Goal: Task Accomplishment & Management: Complete application form

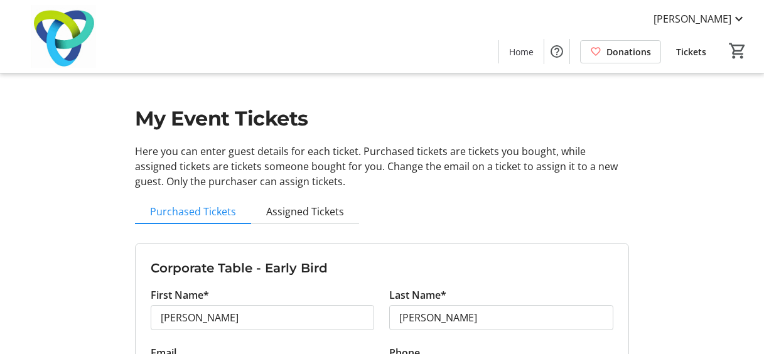
scroll to position [128, 0]
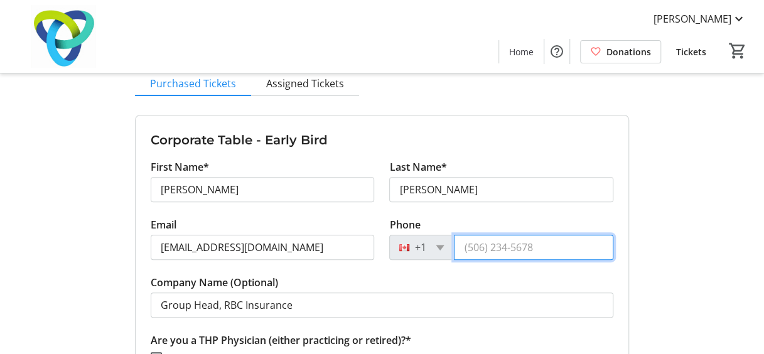
click at [531, 246] on input "Phone" at bounding box center [534, 247] width 160 height 25
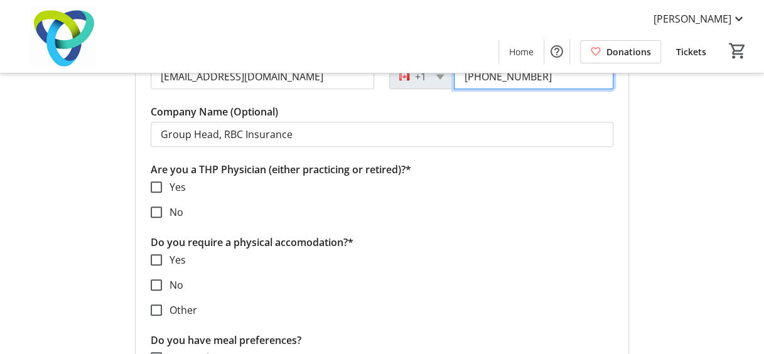
scroll to position [299, 0]
type input "[PHONE_NUMBER]"
click at [156, 209] on input "No" at bounding box center [156, 212] width 11 height 11
checkbox input "true"
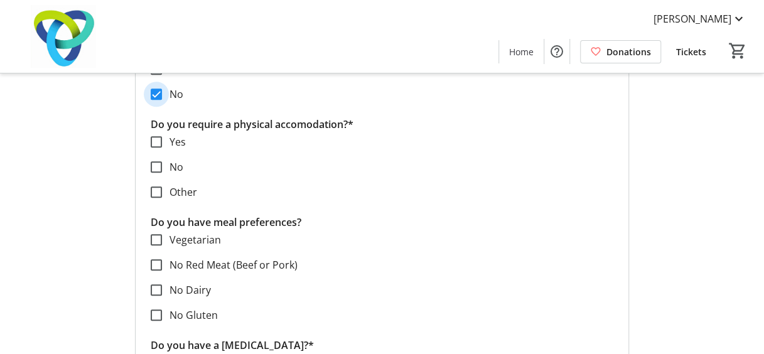
scroll to position [418, 0]
click at [158, 166] on input "No" at bounding box center [156, 166] width 11 height 11
checkbox input "true"
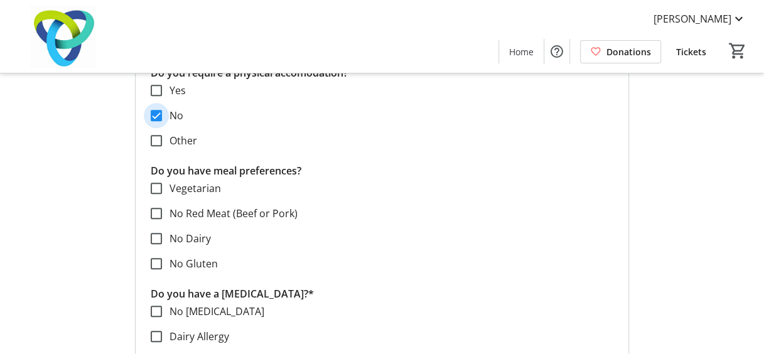
scroll to position [470, 0]
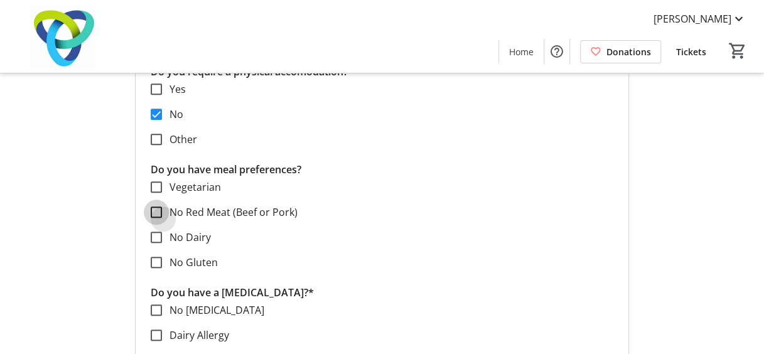
click at [155, 208] on input "No Red Meat (Beef or Pork)" at bounding box center [156, 212] width 11 height 11
checkbox input "true"
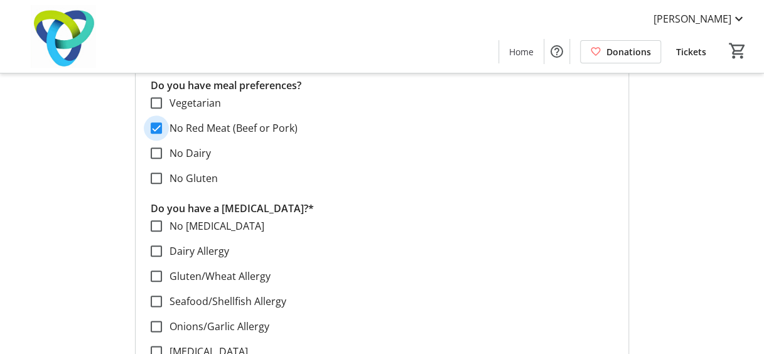
scroll to position [556, 0]
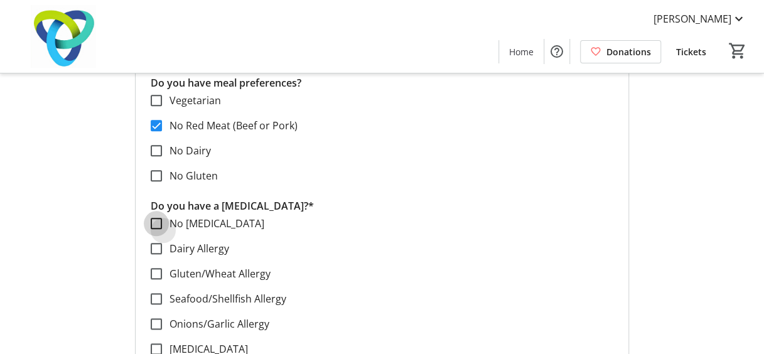
click at [154, 223] on input "No [MEDICAL_DATA]" at bounding box center [156, 223] width 11 height 11
checkbox input "true"
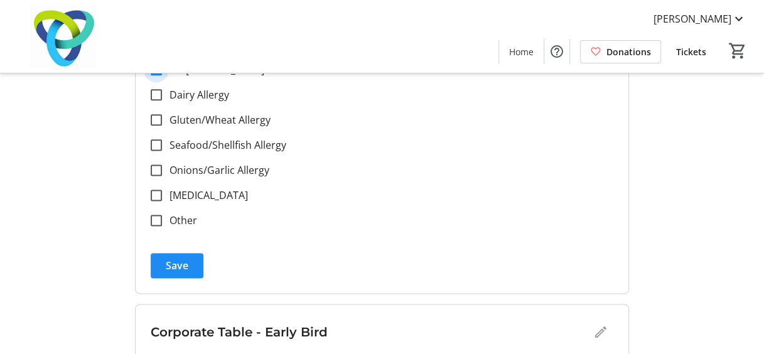
scroll to position [714, 0]
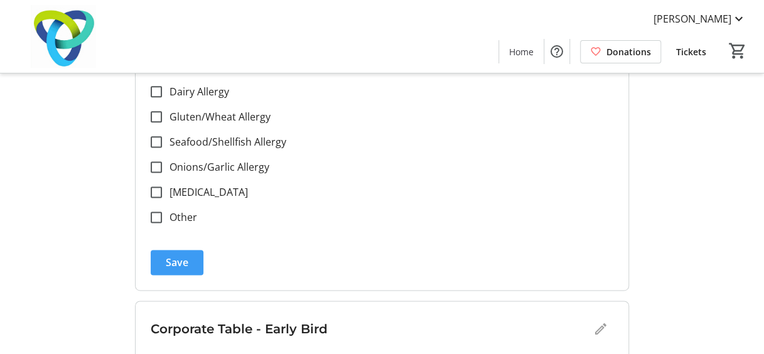
click at [182, 260] on span "Save" at bounding box center [177, 262] width 23 height 15
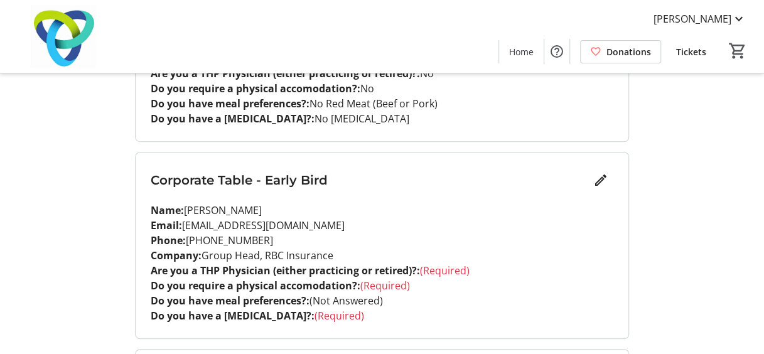
scroll to position [293, 0]
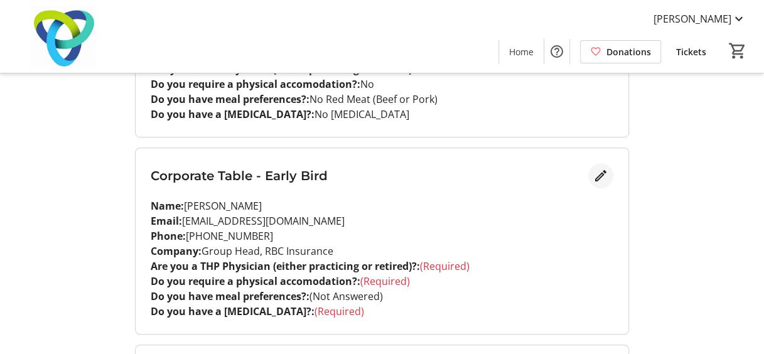
click at [605, 174] on mat-icon "Edit" at bounding box center [601, 175] width 15 height 15
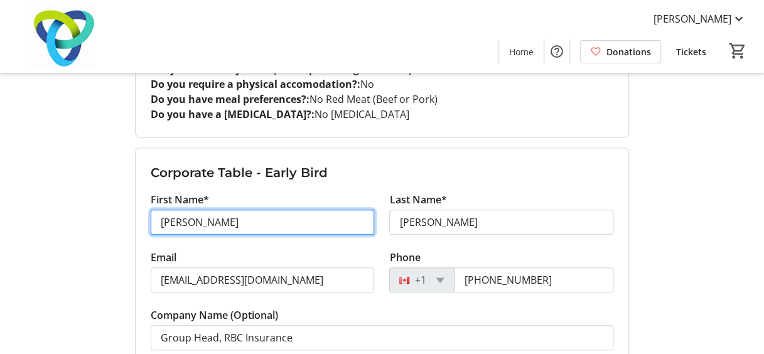
click at [256, 225] on input "[PERSON_NAME]" at bounding box center [263, 222] width 224 height 25
type input "J"
type input "[PERSON_NAME]"
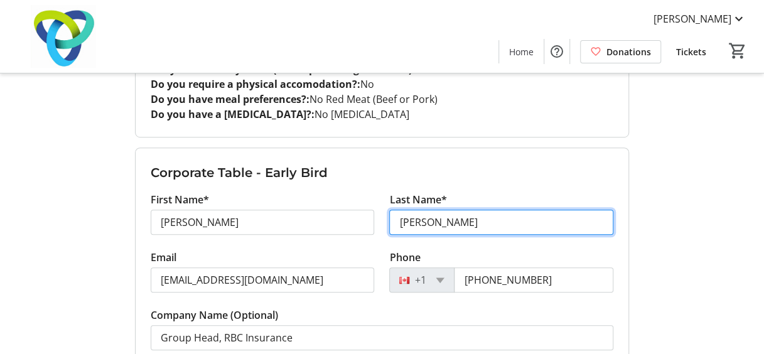
click at [467, 225] on input "[PERSON_NAME]" at bounding box center [501, 222] width 224 height 25
type input "P"
type input "[PERSON_NAME]"
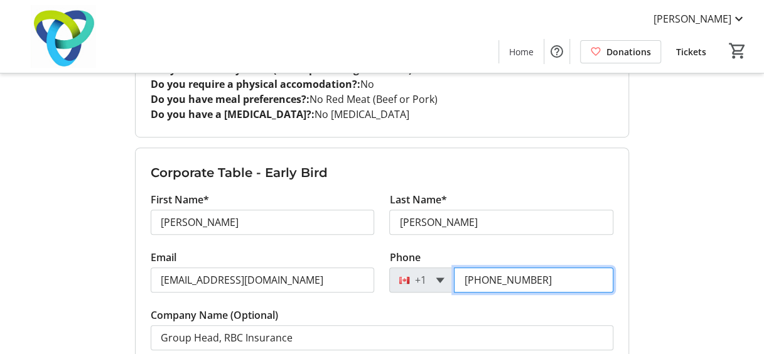
drag, startPoint x: 554, startPoint y: 279, endPoint x: 442, endPoint y: 276, distance: 111.8
click at [442, 276] on div "[PHONE_NUMBER]" at bounding box center [501, 280] width 224 height 25
type input "[PHONE_NUMBER]"
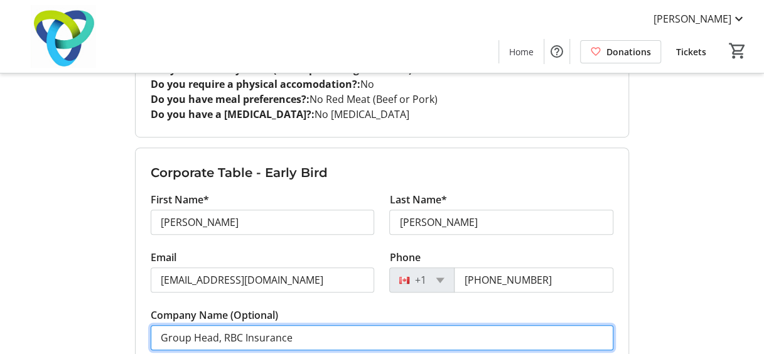
click at [305, 334] on input "Group Head, RBC Insurance" at bounding box center [382, 337] width 463 height 25
drag, startPoint x: 304, startPoint y: 334, endPoint x: 125, endPoint y: 330, distance: 179.1
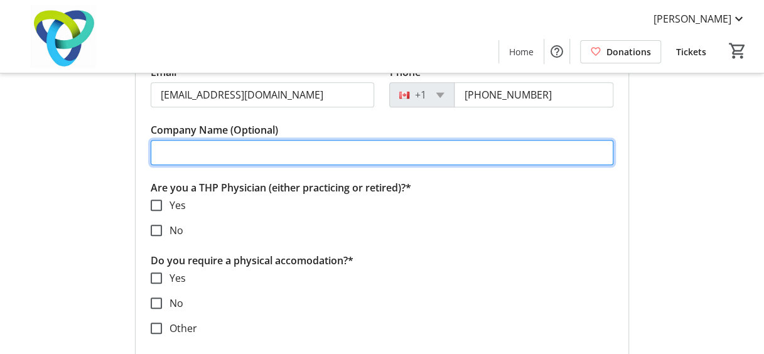
scroll to position [483, 0]
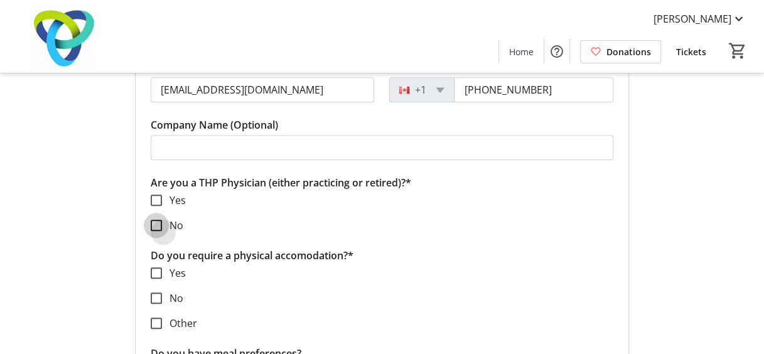
click at [161, 224] on input "No" at bounding box center [156, 225] width 11 height 11
checkbox input "true"
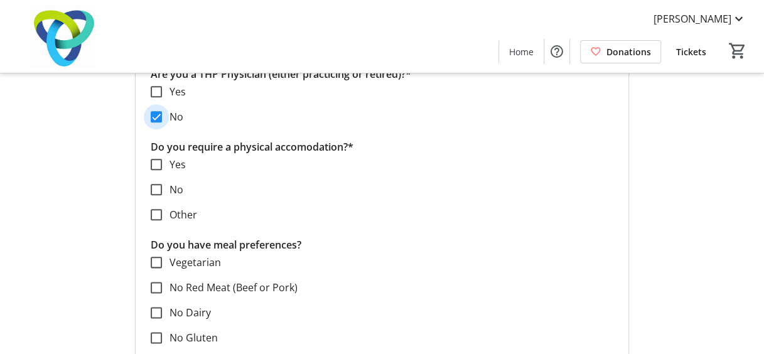
scroll to position [592, 0]
click at [157, 188] on input "No" at bounding box center [156, 188] width 11 height 11
checkbox input "true"
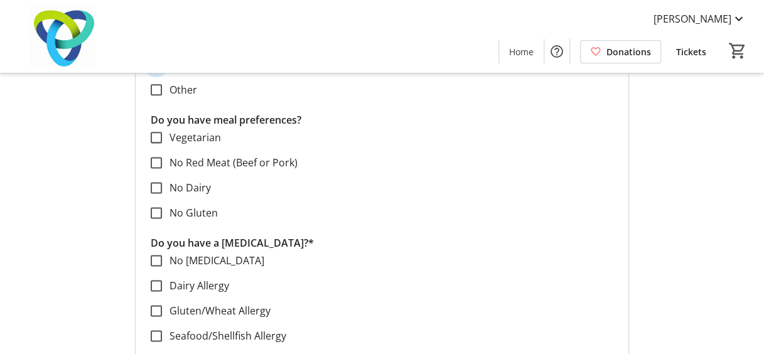
scroll to position [717, 0]
click at [159, 260] on input "No [MEDICAL_DATA]" at bounding box center [156, 259] width 11 height 11
checkbox input "true"
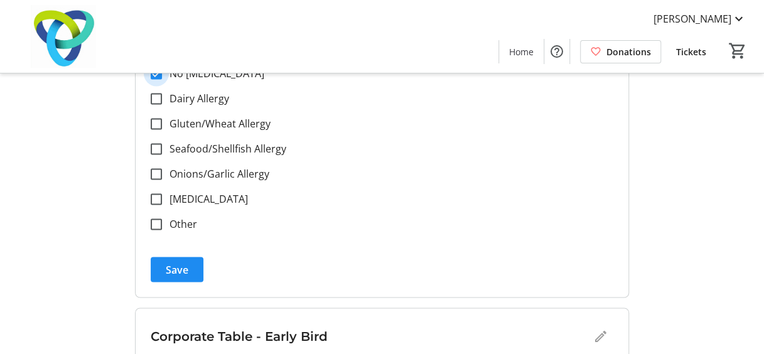
scroll to position [911, 0]
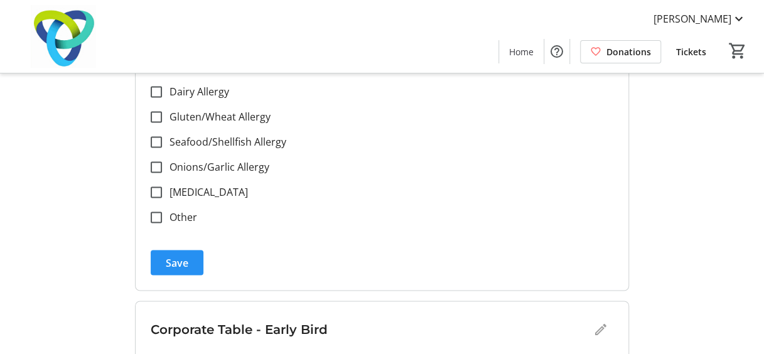
click at [183, 260] on span "Save" at bounding box center [177, 262] width 23 height 15
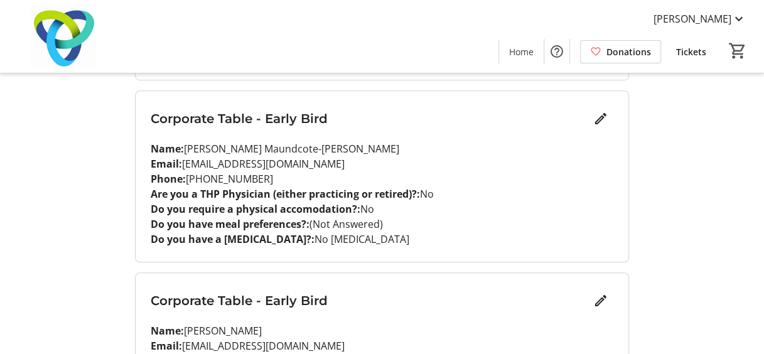
scroll to position [394, 0]
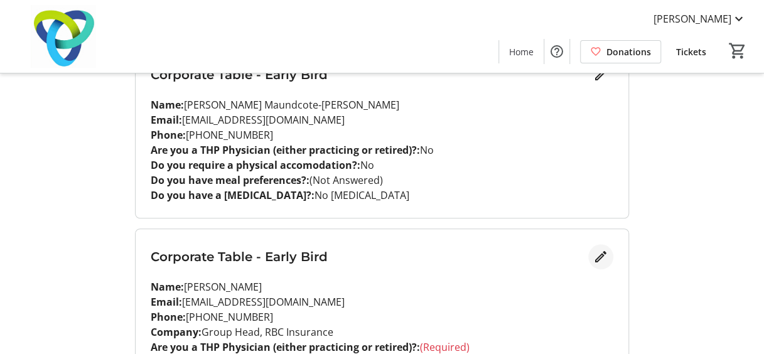
click at [600, 258] on mat-icon "Edit" at bounding box center [601, 256] width 15 height 15
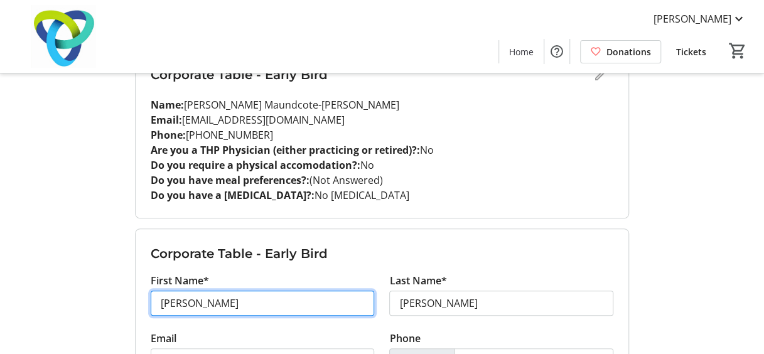
click at [266, 296] on input "[PERSON_NAME]" at bounding box center [263, 303] width 224 height 25
type input "J"
type input "[PERSON_NAME]"
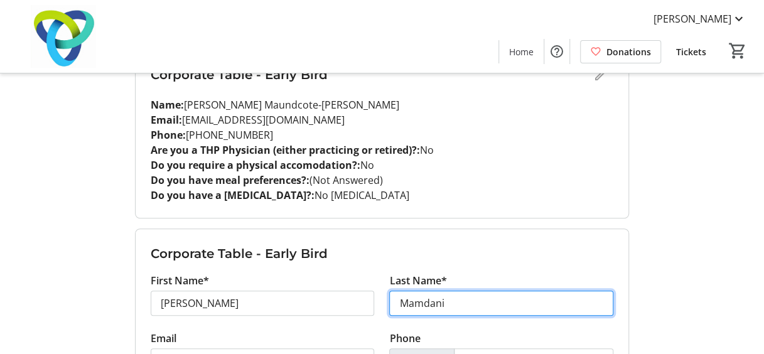
type input "Mamdani"
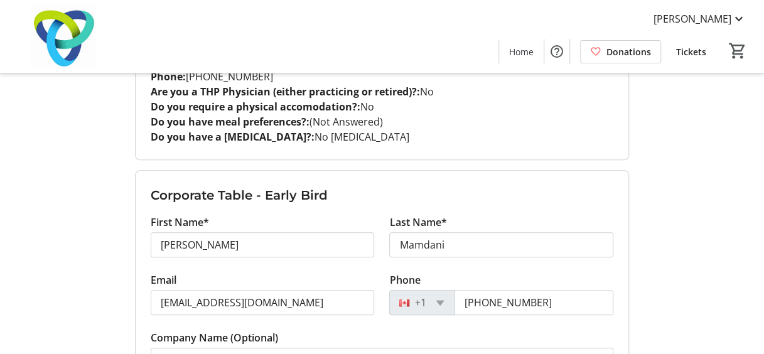
scroll to position [455, 0]
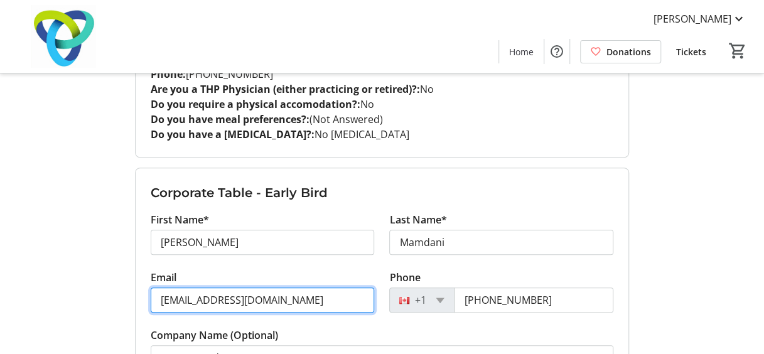
click at [311, 298] on input "[EMAIL_ADDRESS][DOMAIN_NAME]" at bounding box center [263, 300] width 224 height 25
paste input "[PERSON_NAME][EMAIL_ADDRESS][DOMAIN_NAME]"
type input "[PERSON_NAME][EMAIL_ADDRESS][DOMAIN_NAME]"
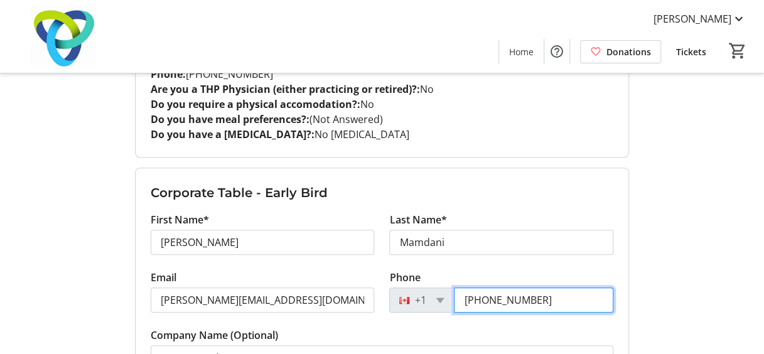
click at [551, 295] on input "[PHONE_NUMBER]" at bounding box center [534, 300] width 160 height 25
click at [562, 298] on input "[PHONE_NUMBER]" at bounding box center [534, 300] width 160 height 25
drag, startPoint x: 560, startPoint y: 298, endPoint x: 398, endPoint y: 288, distance: 162.4
click at [401, 293] on div "[PHONE_NUMBER]" at bounding box center [501, 300] width 224 height 25
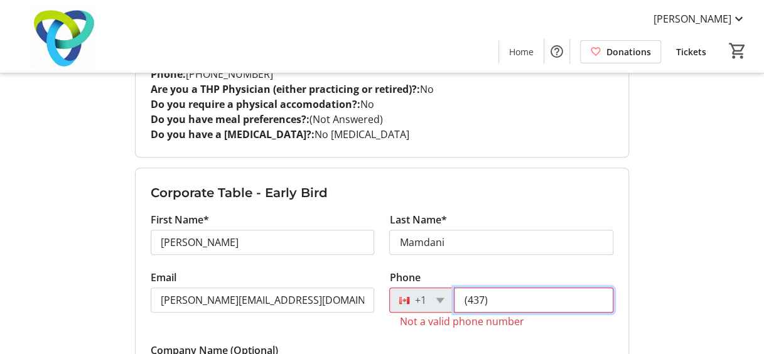
drag, startPoint x: 499, startPoint y: 300, endPoint x: 457, endPoint y: 295, distance: 42.3
click at [453, 297] on div "+1 (437)" at bounding box center [501, 300] width 224 height 25
paste input "431-3117"
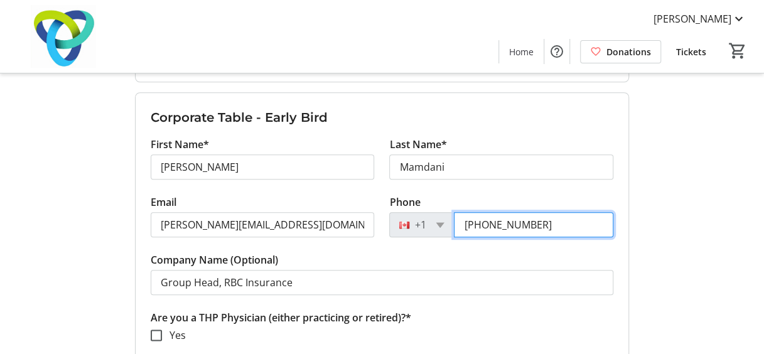
scroll to position [545, 0]
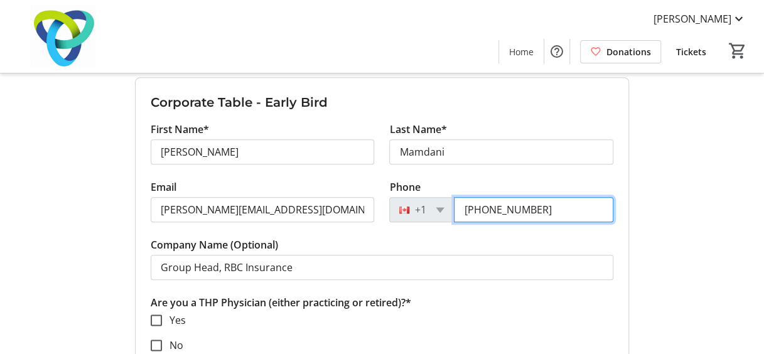
type input "[PHONE_NUMBER]"
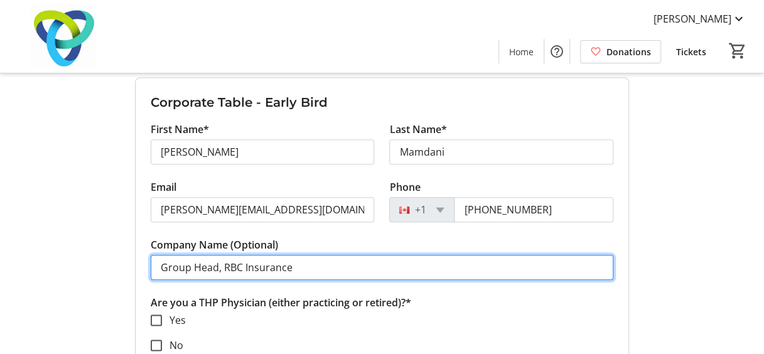
drag, startPoint x: 335, startPoint y: 266, endPoint x: 113, endPoint y: 264, distance: 222.4
paste input "ice President and Head of Third-Party & Bank Distribution"
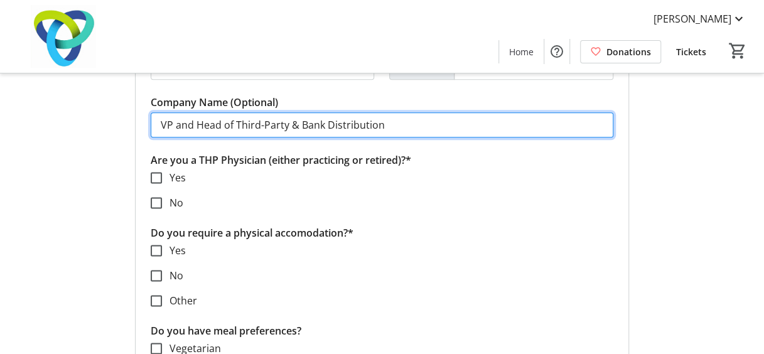
scroll to position [689, 0]
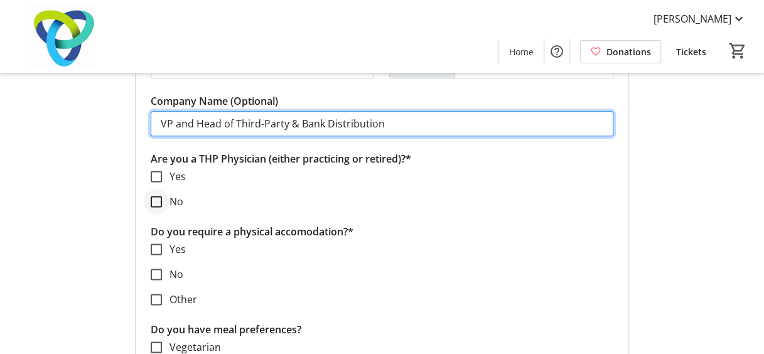
type input "VP and Head of Third-Party & Bank Distribution"
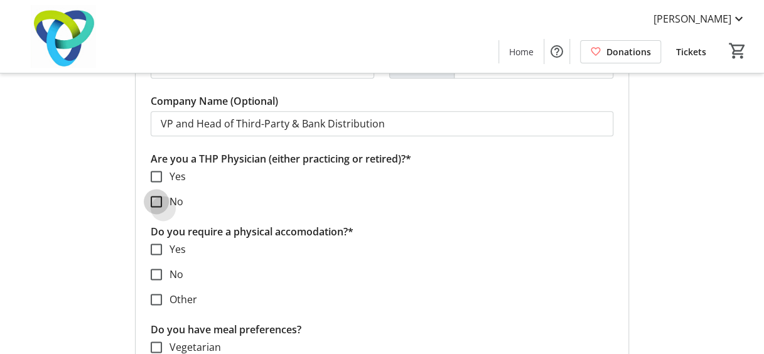
click at [153, 196] on input "No" at bounding box center [156, 201] width 11 height 11
checkbox input "true"
click at [155, 271] on input "No" at bounding box center [156, 274] width 11 height 11
checkbox input "true"
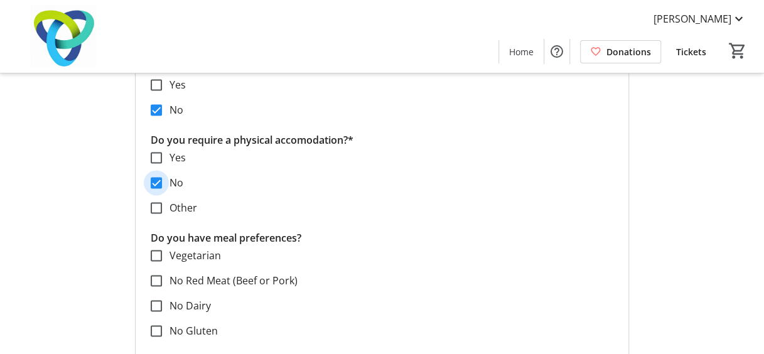
scroll to position [790, 0]
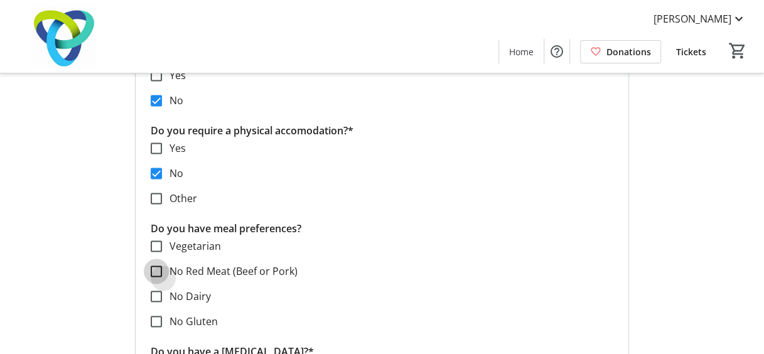
click at [157, 270] on input "No Red Meat (Beef or Pork)" at bounding box center [156, 271] width 11 height 11
checkbox input "true"
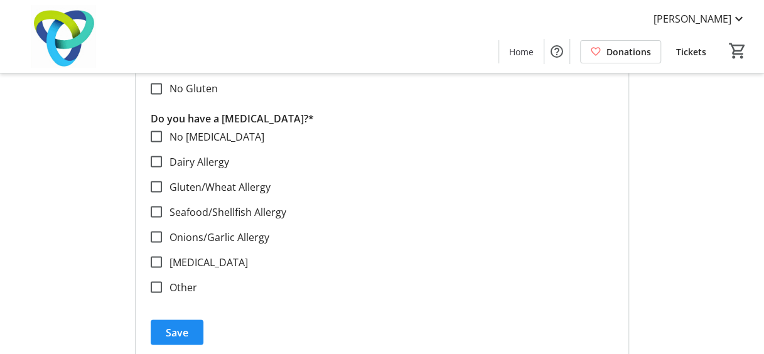
scroll to position [1022, 0]
click at [156, 132] on input "No [MEDICAL_DATA]" at bounding box center [156, 137] width 11 height 11
checkbox input "true"
click at [184, 328] on span "Save" at bounding box center [177, 333] width 23 height 15
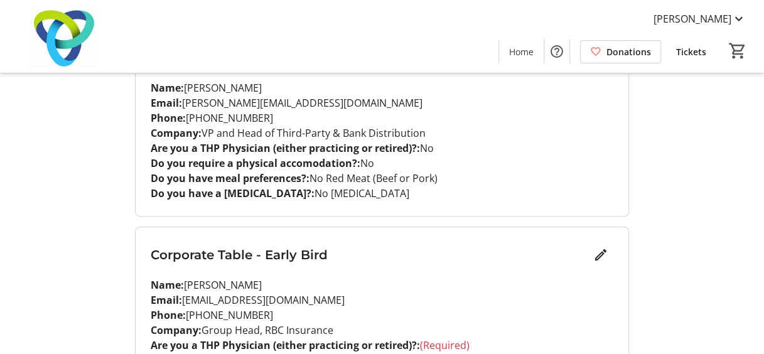
scroll to position [596, 0]
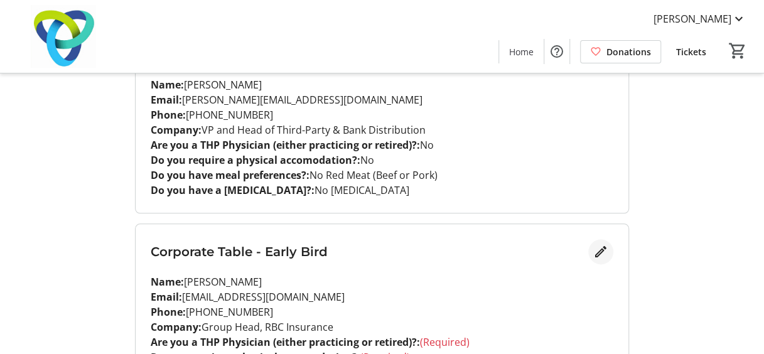
click at [601, 251] on mat-icon "Edit" at bounding box center [601, 251] width 15 height 15
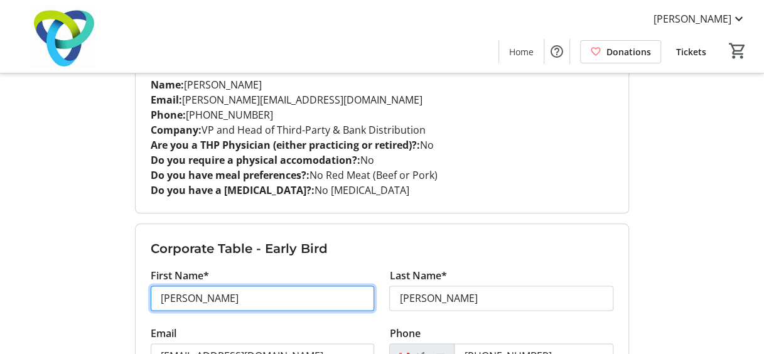
click at [261, 300] on input "[PERSON_NAME]" at bounding box center [263, 298] width 224 height 25
type input "J"
type input "E"
type input "Melody"
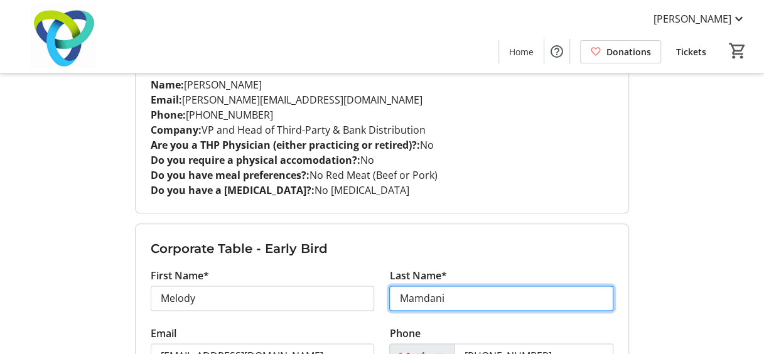
type input "Mamdani"
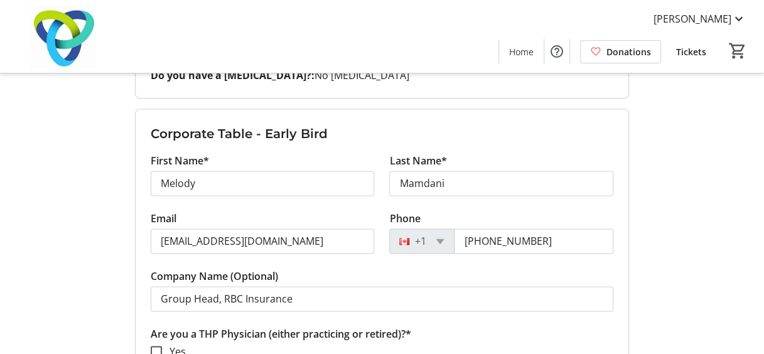
scroll to position [712, 0]
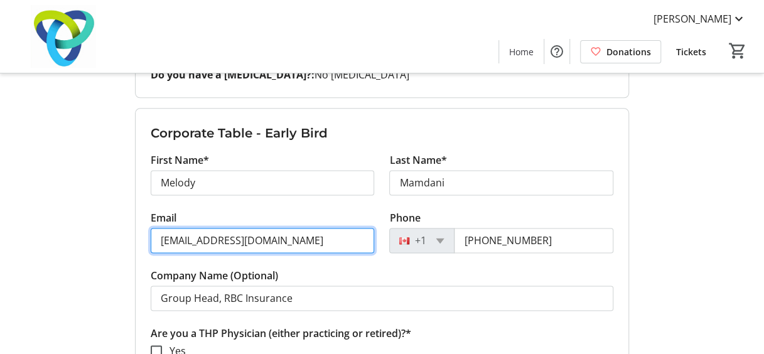
drag, startPoint x: 299, startPoint y: 234, endPoint x: 116, endPoint y: 231, distance: 183.4
type input "[PERSON_NAME][EMAIL_ADDRESS][DOMAIN_NAME]"
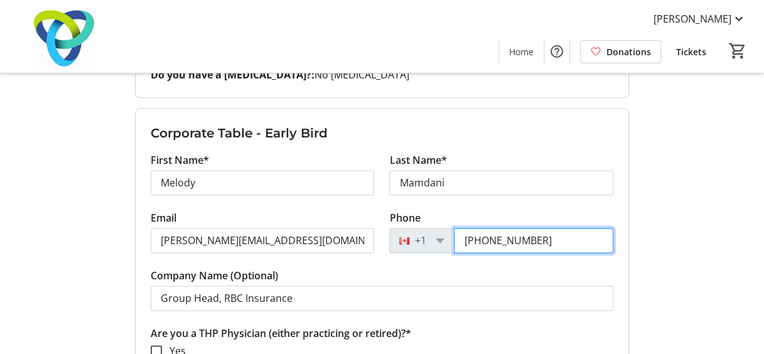
click at [545, 234] on input "[PHONE_NUMBER]" at bounding box center [534, 240] width 160 height 25
type input "6"
type input "[PHONE_NUMBER]"
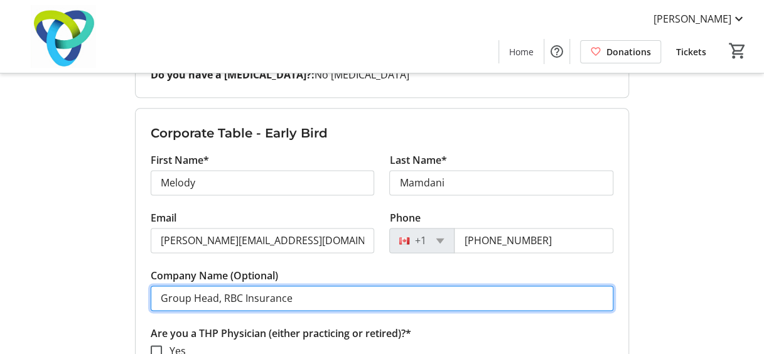
drag, startPoint x: 318, startPoint y: 298, endPoint x: 111, endPoint y: 274, distance: 209.3
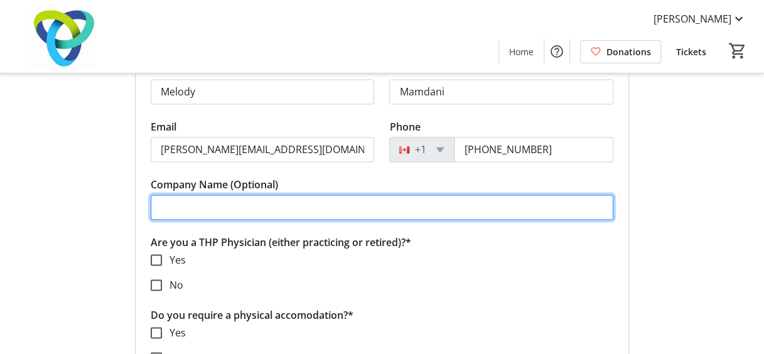
scroll to position [803, 0]
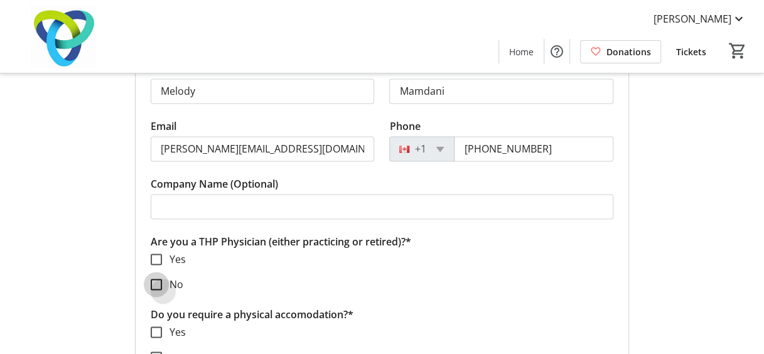
click at [160, 282] on input "No" at bounding box center [156, 284] width 11 height 11
checkbox input "true"
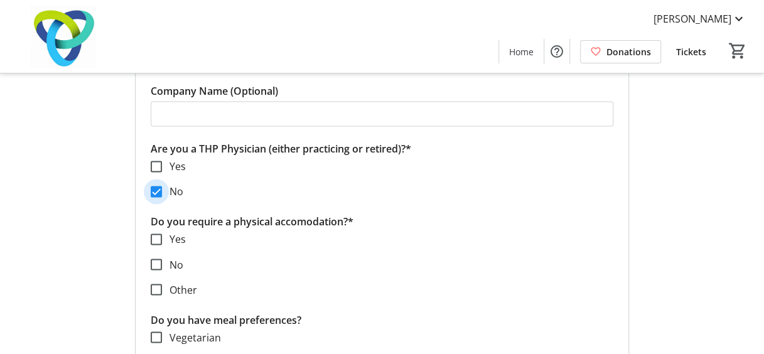
scroll to position [900, 0]
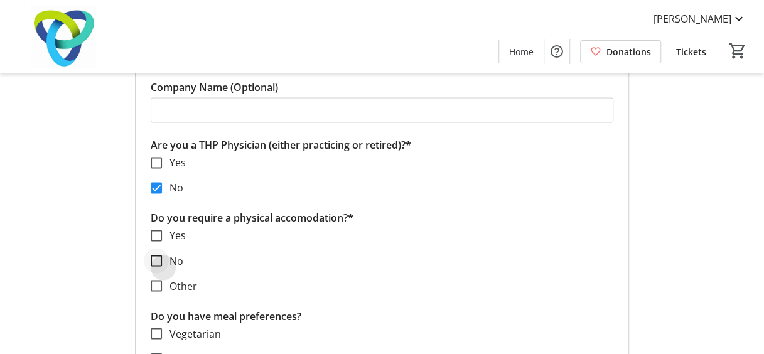
click at [163, 255] on div at bounding box center [156, 261] width 30 height 30
checkbox input "true"
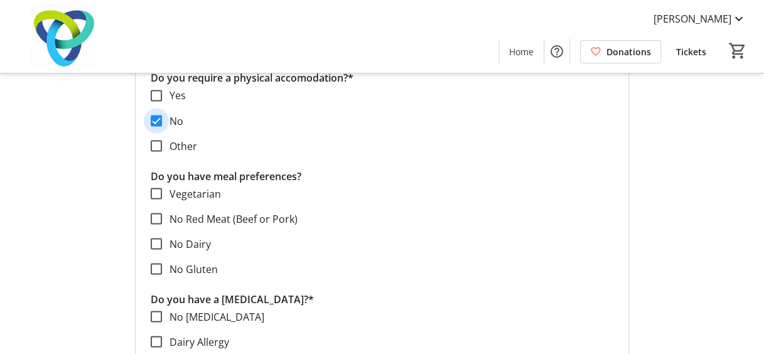
scroll to position [1050, 0]
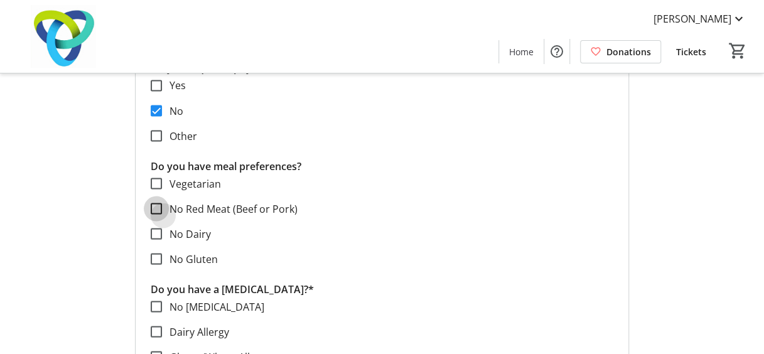
click at [159, 207] on input "No Red Meat (Beef or Pork)" at bounding box center [156, 208] width 11 height 11
checkbox input "true"
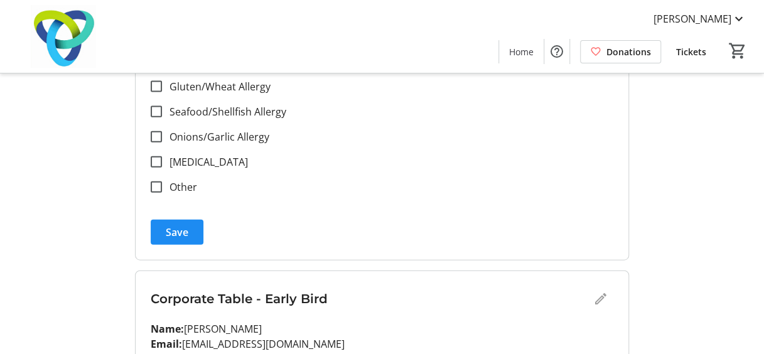
scroll to position [1345, 0]
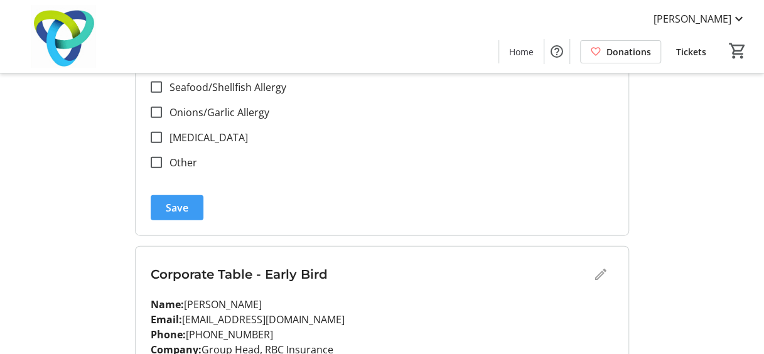
click at [184, 201] on span "Save" at bounding box center [177, 207] width 23 height 15
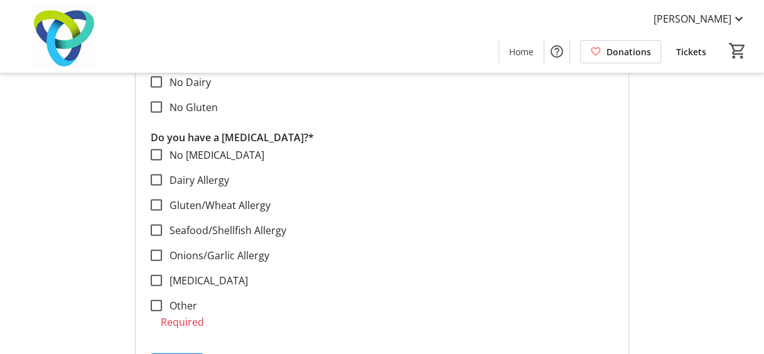
scroll to position [1200, 0]
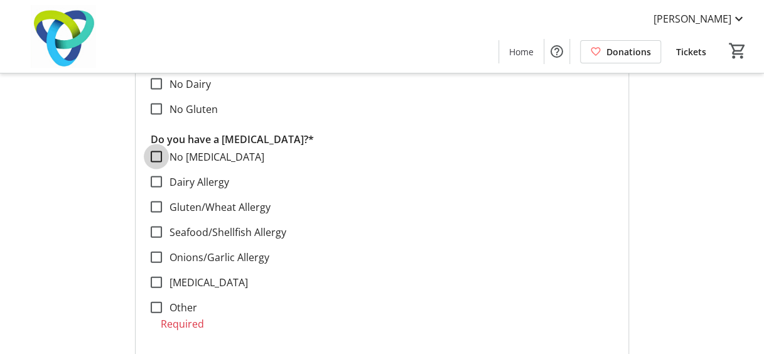
click at [159, 155] on input "No [MEDICAL_DATA]" at bounding box center [156, 156] width 11 height 11
checkbox input "true"
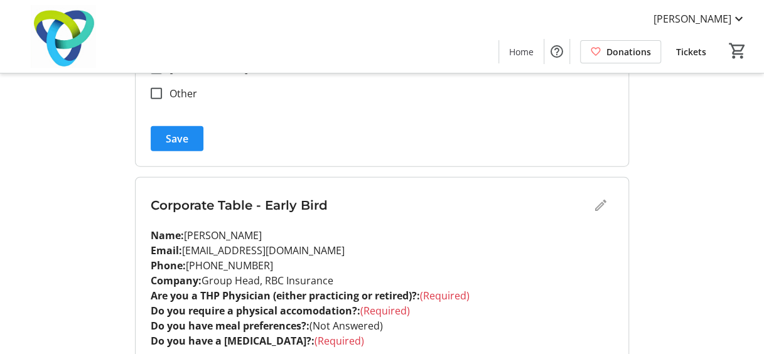
scroll to position [1404, 0]
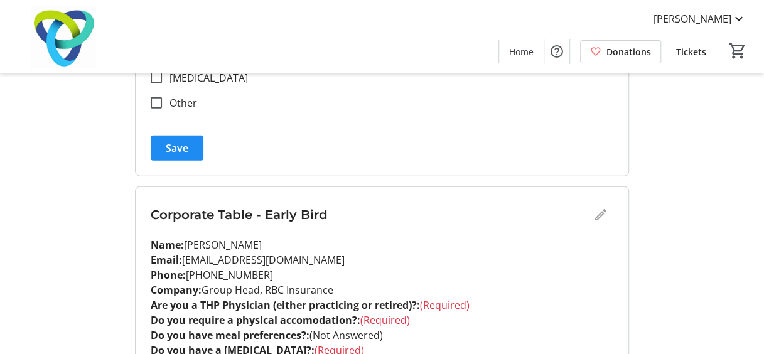
click at [177, 144] on span "Save" at bounding box center [177, 148] width 23 height 15
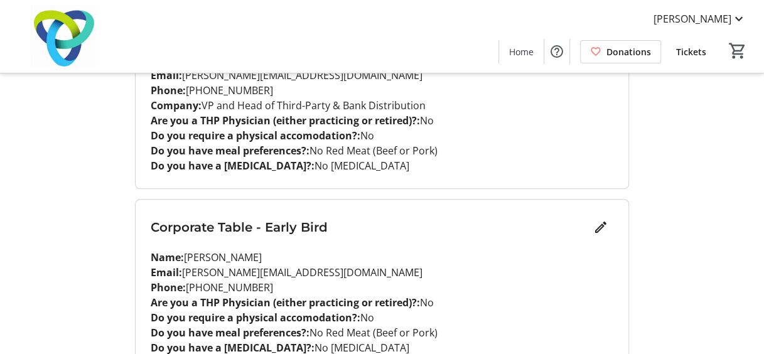
scroll to position [634, 0]
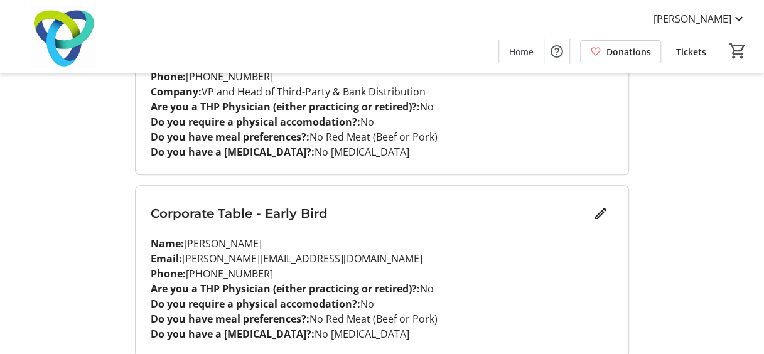
click at [394, 261] on p "Email: [PERSON_NAME][EMAIL_ADDRESS][DOMAIN_NAME]" at bounding box center [382, 258] width 463 height 15
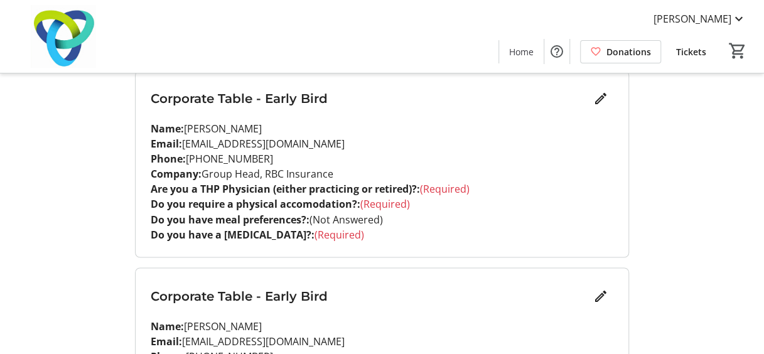
scroll to position [940, 0]
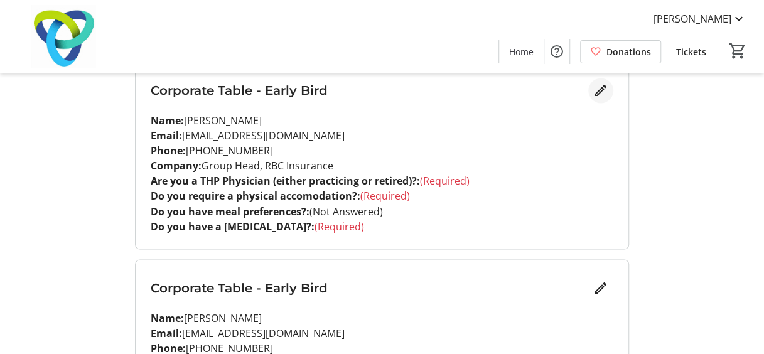
click at [600, 93] on mat-icon "Edit" at bounding box center [601, 90] width 15 height 15
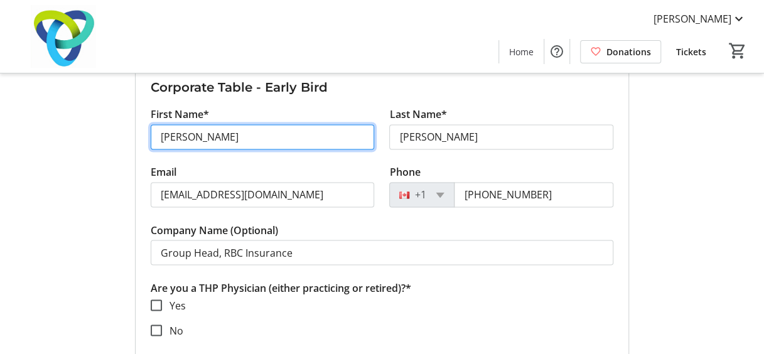
click at [234, 133] on input "[PERSON_NAME]" at bounding box center [263, 136] width 224 height 25
type input "J"
type input "[PERSON_NAME]"
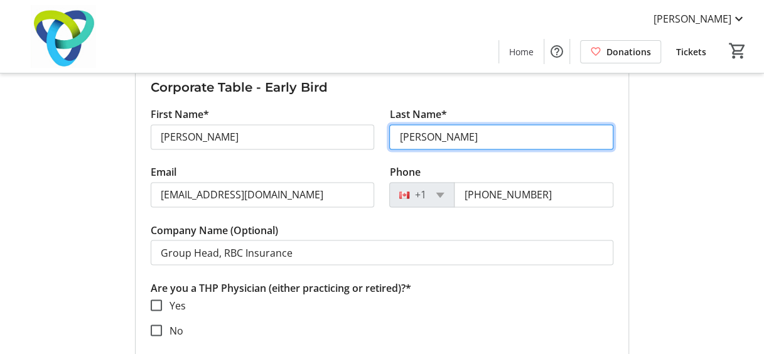
type input "[PERSON_NAME]"
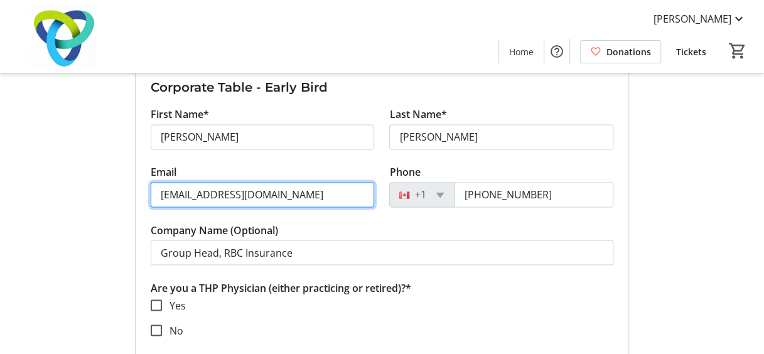
drag, startPoint x: 288, startPoint y: 193, endPoint x: 136, endPoint y: 193, distance: 152.6
click at [282, 191] on input "Email" at bounding box center [263, 194] width 224 height 25
paste input "[PERSON_NAME][EMAIL_ADDRESS][PERSON_NAME][DOMAIN_NAME]"
type input "[PERSON_NAME][EMAIL_ADDRESS][PERSON_NAME][DOMAIN_NAME]"
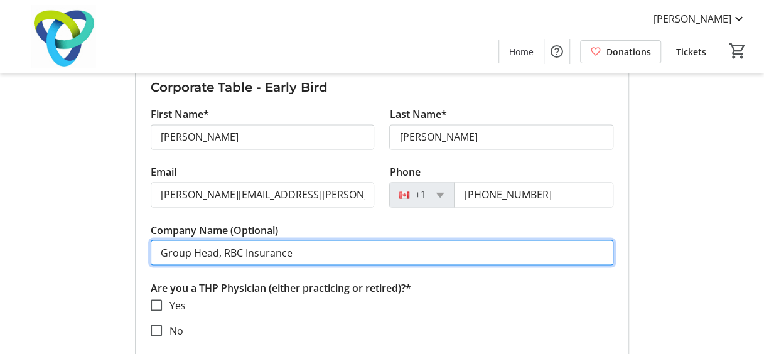
drag, startPoint x: 322, startPoint y: 241, endPoint x: 72, endPoint y: 229, distance: 250.9
click at [246, 247] on input "Company Name (Optional)" at bounding box center [382, 252] width 463 height 25
paste input "Regional Vice President Private Banking, Greater Toronto & Inter"
drag, startPoint x: 431, startPoint y: 247, endPoint x: 495, endPoint y: 249, distance: 64.1
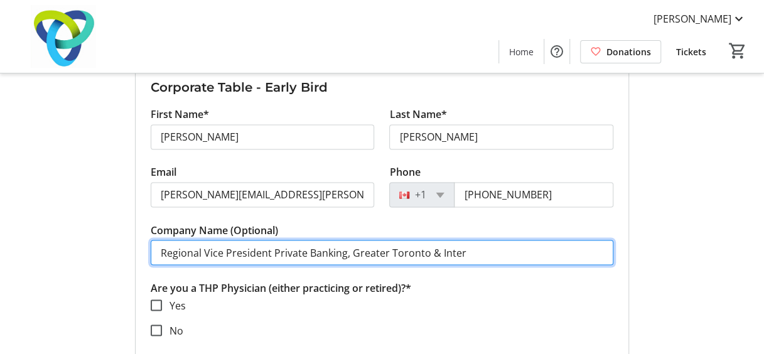
click at [495, 250] on input "Regional Vice President Private Banking, Greater Toronto & Inter" at bounding box center [382, 252] width 463 height 25
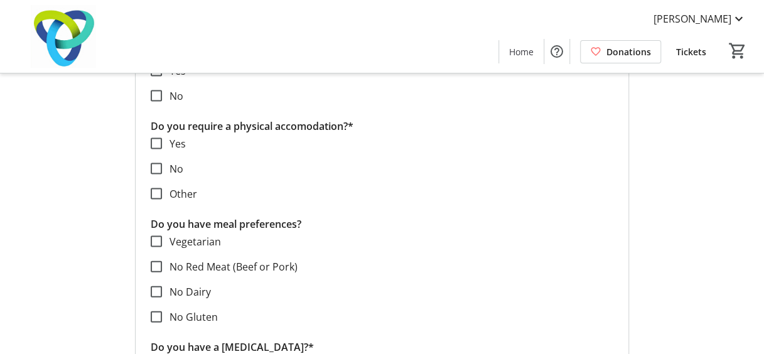
scroll to position [1153, 0]
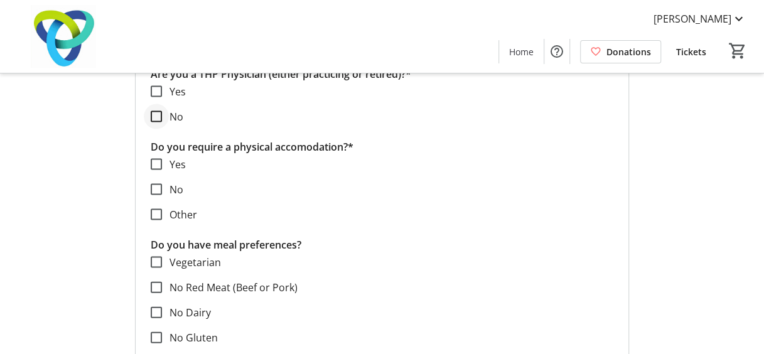
type input "Regional Vice President Private Banking, [GEOGRAPHIC_DATA]"
click at [161, 114] on input "No" at bounding box center [156, 116] width 11 height 11
checkbox input "true"
click at [156, 185] on input "No" at bounding box center [156, 189] width 11 height 11
checkbox input "true"
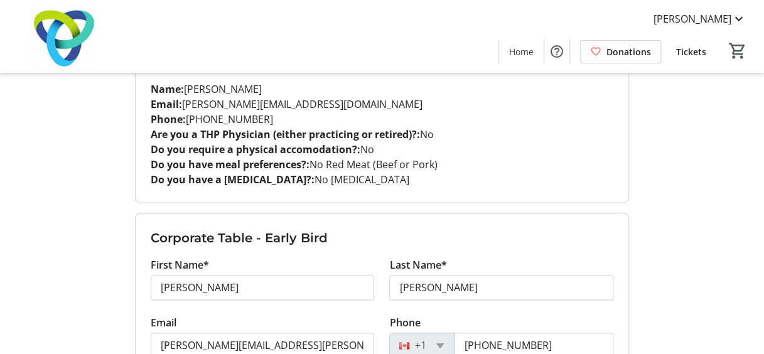
scroll to position [810, 0]
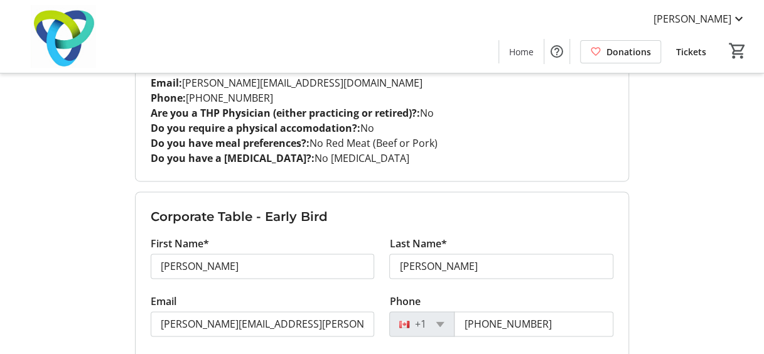
type input "[PERSON_NAME]"
type input "[EMAIL_ADDRESS][DOMAIN_NAME]"
type input "Group Head, RBC Insurance"
checkbox input "false"
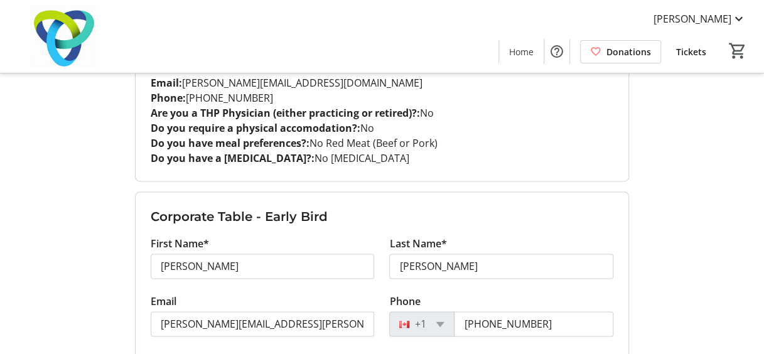
checkbox input "false"
